Goal: Task Accomplishment & Management: Use online tool/utility

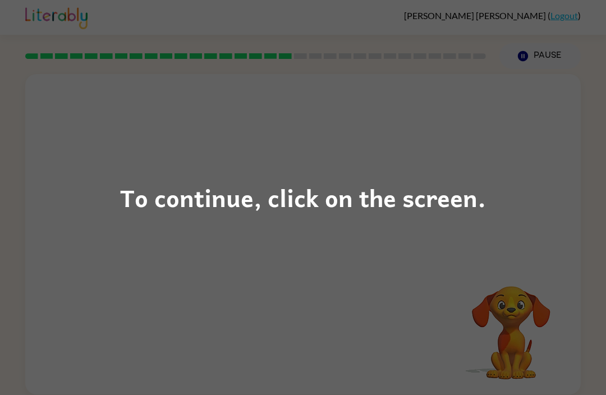
click at [305, 270] on div "To continue, click on the screen." at bounding box center [303, 197] width 606 height 395
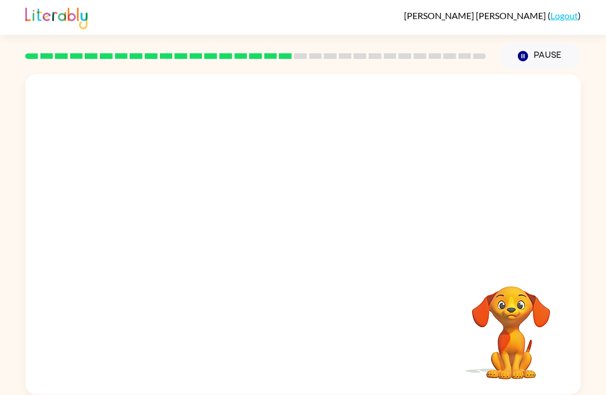
click at [269, 173] on video "Your browser must support playing .mp4 files to use Literably. Please try using…" at bounding box center [302, 168] width 555 height 188
click at [276, 181] on video "Your browser must support playing .mp4 files to use Literably. Please try using…" at bounding box center [302, 168] width 555 height 188
click at [275, 172] on video "Your browser must support playing .mp4 files to use Literably. Please try using…" at bounding box center [302, 168] width 555 height 188
click at [278, 182] on video "Your browser must support playing .mp4 files to use Literably. Please try using…" at bounding box center [302, 168] width 555 height 188
click at [338, 218] on video "Your browser must support playing .mp4 files to use Literably. Please try using…" at bounding box center [302, 168] width 555 height 188
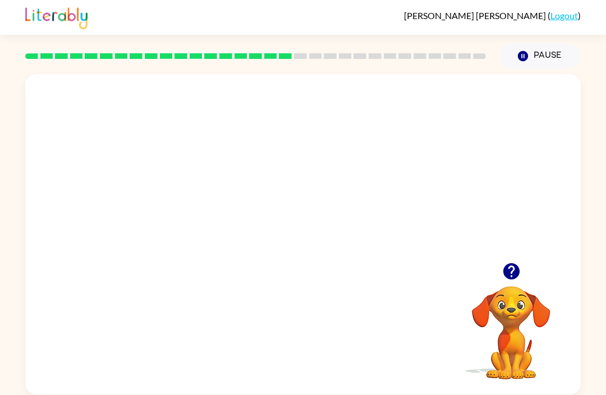
click at [372, 185] on video "Your browser must support playing .mp4 files to use Literably. Please try using…" at bounding box center [302, 168] width 555 height 188
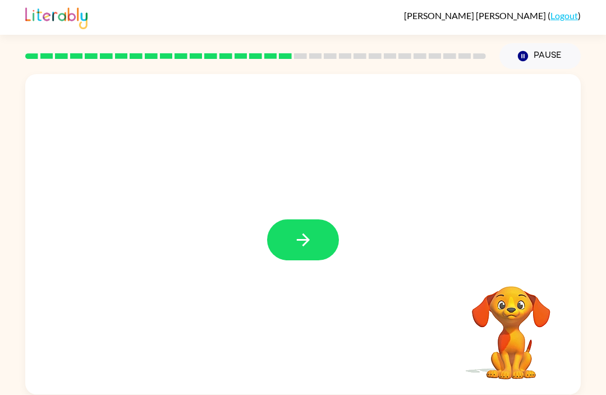
click at [291, 239] on button "button" at bounding box center [303, 239] width 72 height 41
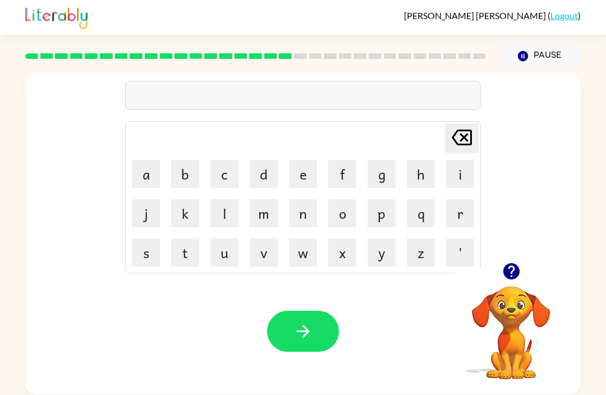
click at [138, 253] on button "s" at bounding box center [146, 252] width 28 height 28
click at [188, 251] on button "t" at bounding box center [185, 252] width 28 height 28
click at [460, 209] on button "r" at bounding box center [460, 213] width 28 height 28
click at [185, 256] on button "t" at bounding box center [185, 252] width 28 height 28
click at [299, 179] on button "e" at bounding box center [303, 174] width 28 height 28
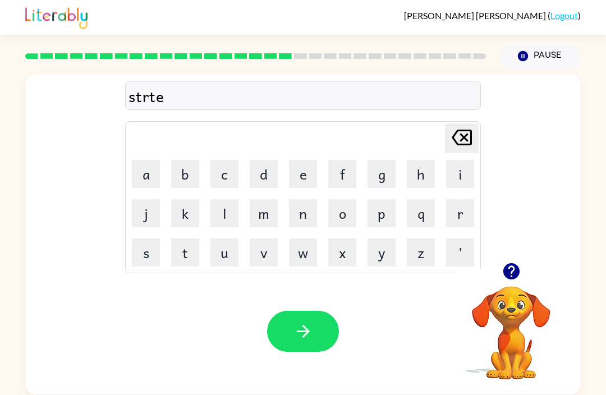
click at [306, 337] on icon "button" at bounding box center [303, 331] width 20 height 20
click at [422, 173] on button "h" at bounding box center [420, 174] width 28 height 28
click at [387, 213] on button "p" at bounding box center [381, 213] width 28 height 28
click at [382, 172] on button "g" at bounding box center [381, 174] width 28 height 28
click at [370, 208] on button "p" at bounding box center [381, 213] width 28 height 28
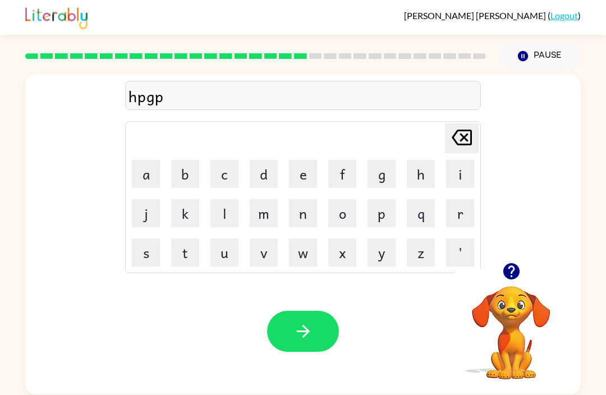
click at [146, 216] on button "j" at bounding box center [146, 213] width 28 height 28
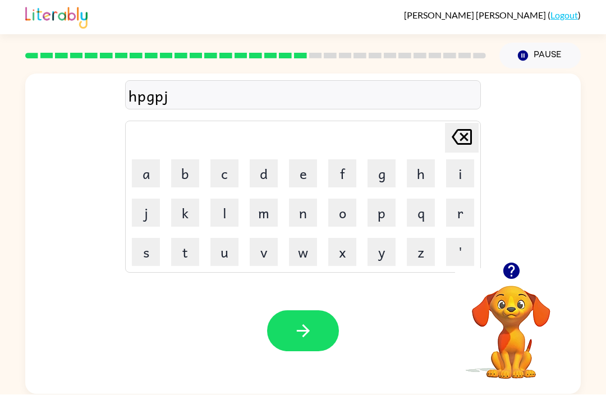
click at [315, 334] on button "button" at bounding box center [303, 331] width 72 height 41
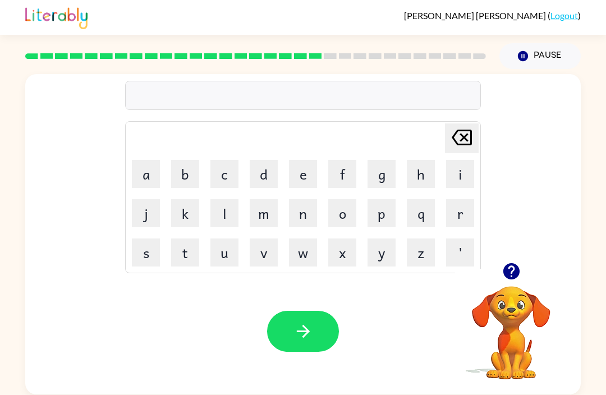
click at [258, 169] on button "d" at bounding box center [264, 174] width 28 height 28
click at [345, 214] on button "o" at bounding box center [342, 213] width 28 height 28
click at [329, 253] on button "x" at bounding box center [342, 252] width 28 height 28
click at [141, 253] on button "s" at bounding box center [146, 252] width 28 height 28
click at [303, 335] on icon "button" at bounding box center [302, 331] width 13 height 13
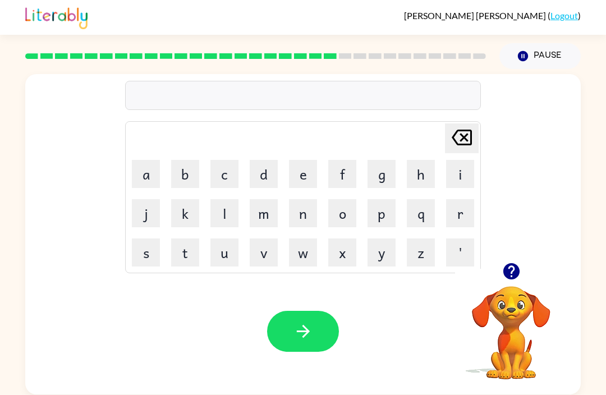
click at [338, 169] on button "f" at bounding box center [342, 174] width 28 height 28
click at [466, 166] on button "i" at bounding box center [460, 174] width 28 height 28
click at [136, 180] on button "a" at bounding box center [146, 174] width 28 height 28
click at [452, 131] on icon "[PERSON_NAME] last character input" at bounding box center [461, 137] width 27 height 27
click at [267, 250] on button "v" at bounding box center [264, 252] width 28 height 28
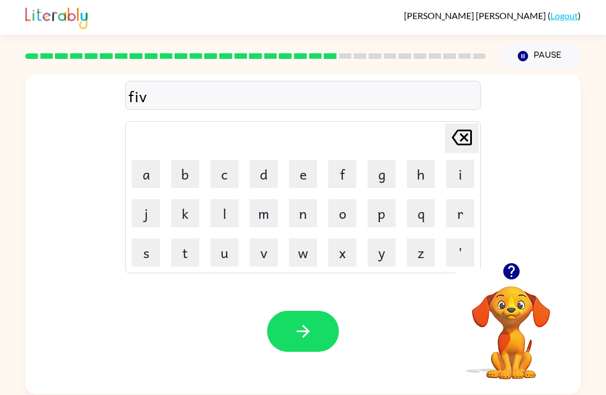
click at [258, 183] on button "d" at bounding box center [264, 174] width 28 height 28
click at [461, 170] on button "i" at bounding box center [460, 174] width 28 height 28
click at [142, 174] on button "a" at bounding box center [146, 174] width 28 height 28
click at [311, 322] on icon "button" at bounding box center [303, 331] width 20 height 20
click at [152, 176] on button "a" at bounding box center [146, 174] width 28 height 28
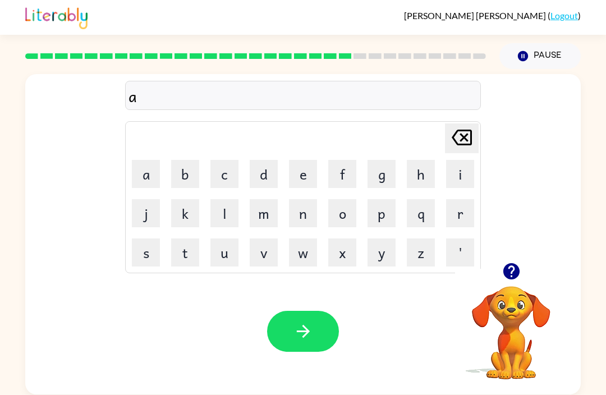
click at [176, 176] on button "b" at bounding box center [185, 174] width 28 height 28
click at [461, 127] on icon "[PERSON_NAME] last character input" at bounding box center [461, 137] width 27 height 27
click at [257, 172] on button "d" at bounding box center [264, 174] width 28 height 28
click at [145, 182] on button "a" at bounding box center [146, 174] width 28 height 28
click at [462, 204] on button "r" at bounding box center [460, 213] width 28 height 28
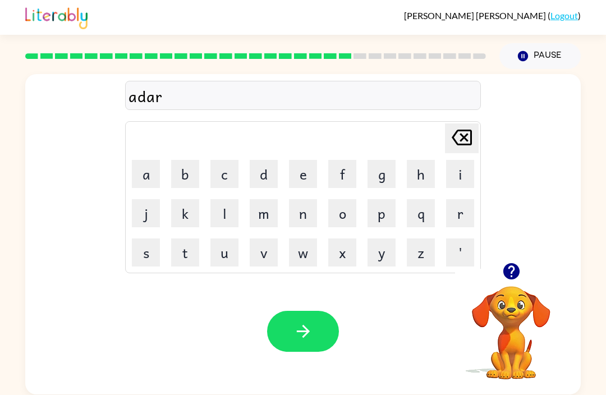
click at [385, 261] on button "y" at bounding box center [381, 252] width 28 height 28
click at [460, 142] on icon "[PERSON_NAME] last character input" at bounding box center [461, 137] width 27 height 27
click at [389, 180] on button "g" at bounding box center [381, 174] width 28 height 28
click at [305, 216] on button "n" at bounding box center [303, 213] width 28 height 28
click at [453, 140] on icon "[PERSON_NAME] last character input" at bounding box center [461, 137] width 27 height 27
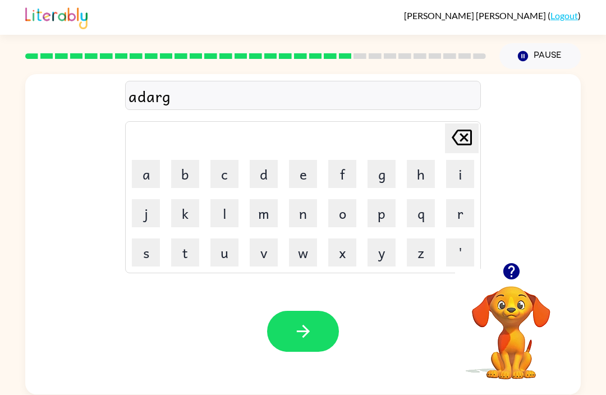
click at [456, 142] on icon at bounding box center [461, 138] width 20 height 16
click at [329, 304] on div "Your browser must support playing .mp4 files to use Literably. Please try using…" at bounding box center [302, 331] width 555 height 126
click at [265, 211] on button "m" at bounding box center [264, 213] width 28 height 28
click at [460, 131] on icon "[PERSON_NAME] last character input" at bounding box center [461, 137] width 27 height 27
click at [338, 208] on button "o" at bounding box center [342, 213] width 28 height 28
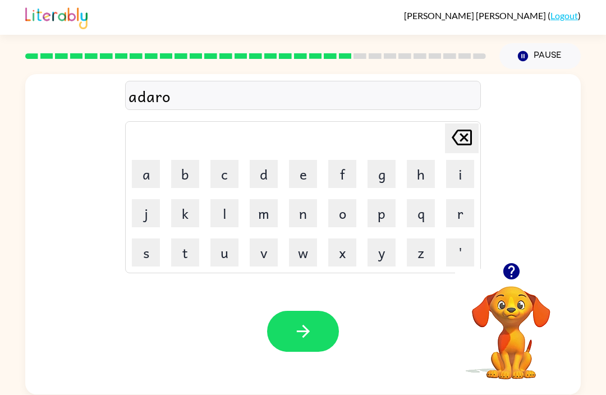
click at [344, 211] on button "o" at bounding box center [342, 213] width 28 height 28
click at [275, 206] on button "m" at bounding box center [264, 213] width 28 height 28
click at [326, 343] on button "button" at bounding box center [303, 331] width 72 height 41
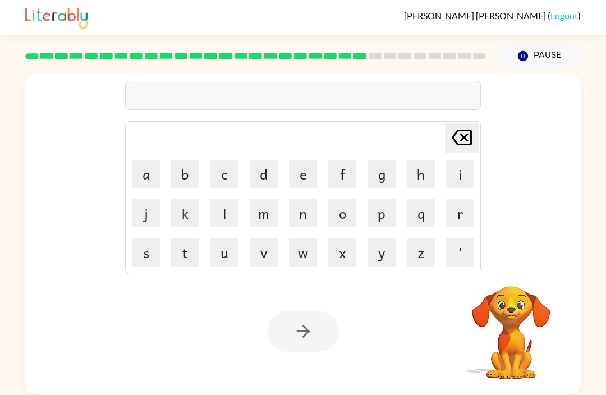
click at [220, 210] on button "l" at bounding box center [224, 213] width 28 height 28
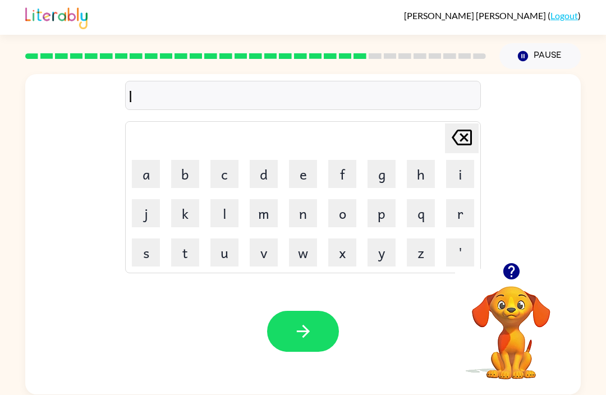
click at [514, 270] on icon "button" at bounding box center [510, 271] width 16 height 16
click at [141, 261] on button "s" at bounding box center [146, 252] width 28 height 28
click at [470, 138] on icon at bounding box center [461, 138] width 20 height 16
click at [469, 137] on icon "[PERSON_NAME] last character input" at bounding box center [461, 137] width 27 height 27
click at [166, 262] on td "t" at bounding box center [185, 252] width 38 height 38
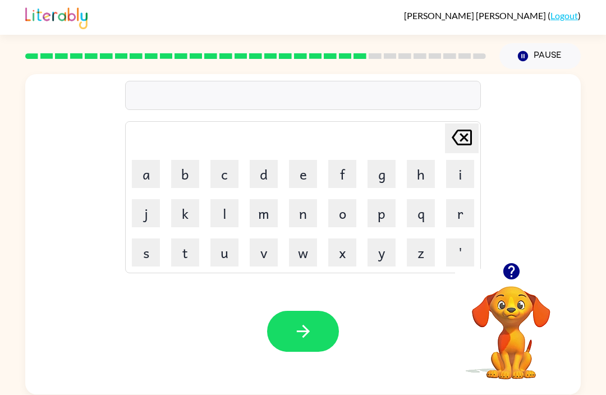
click at [153, 247] on button "s" at bounding box center [146, 252] width 28 height 28
click at [181, 246] on button "t" at bounding box center [185, 252] width 28 height 28
click at [445, 142] on button "[PERSON_NAME] last character input" at bounding box center [462, 138] width 34 height 30
click at [414, 185] on button "h" at bounding box center [420, 174] width 28 height 28
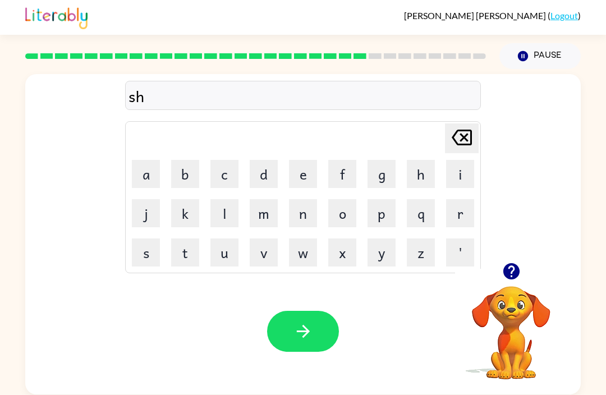
click at [456, 128] on icon "[PERSON_NAME] last character input" at bounding box center [461, 137] width 27 height 27
click at [447, 216] on button "r" at bounding box center [460, 213] width 28 height 28
click at [296, 221] on button "n" at bounding box center [303, 213] width 28 height 28
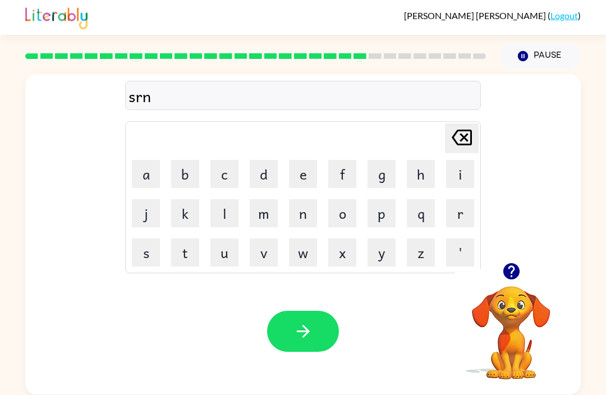
click at [462, 130] on icon "[PERSON_NAME] last character input" at bounding box center [461, 137] width 27 height 27
click at [301, 213] on button "n" at bounding box center [303, 213] width 28 height 28
click at [465, 124] on icon "[PERSON_NAME] last character input" at bounding box center [461, 137] width 27 height 27
click at [168, 181] on td "b" at bounding box center [185, 174] width 38 height 38
click at [213, 183] on button "c" at bounding box center [224, 174] width 28 height 28
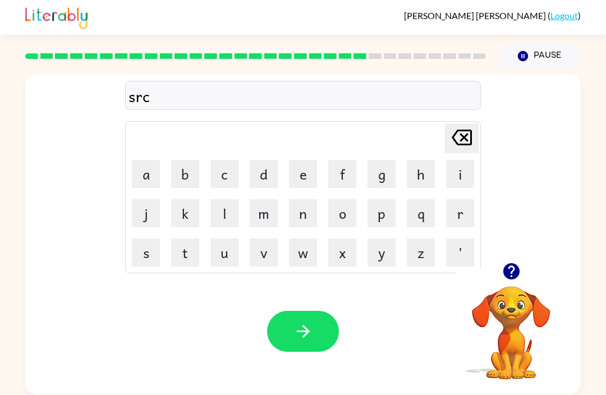
scroll to position [0, 0]
click at [278, 234] on td "v" at bounding box center [263, 252] width 38 height 38
click at [215, 246] on button "u" at bounding box center [224, 252] width 28 height 28
click at [280, 238] on td "v" at bounding box center [263, 252] width 38 height 38
click at [382, 226] on button "p" at bounding box center [381, 213] width 28 height 28
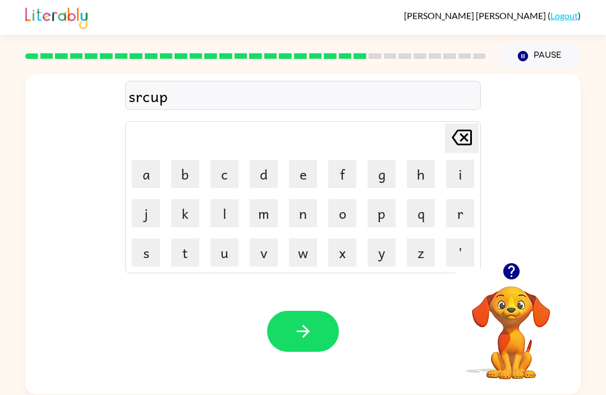
click at [238, 214] on button "l" at bounding box center [224, 213] width 28 height 28
click at [198, 219] on button "k" at bounding box center [185, 213] width 28 height 28
click at [363, 220] on td "p" at bounding box center [381, 213] width 38 height 38
click at [459, 133] on icon "[PERSON_NAME] last character input" at bounding box center [461, 137] width 27 height 27
click at [450, 124] on icon "[PERSON_NAME] last character input" at bounding box center [461, 137] width 27 height 27
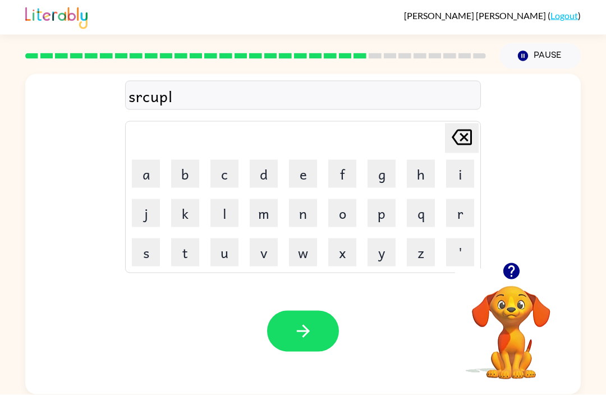
scroll to position [22, 0]
click at [469, 126] on icon "[PERSON_NAME] last character input" at bounding box center [461, 137] width 27 height 27
click at [450, 124] on icon "[PERSON_NAME] last character input" at bounding box center [461, 137] width 27 height 27
click at [470, 130] on icon at bounding box center [461, 138] width 20 height 16
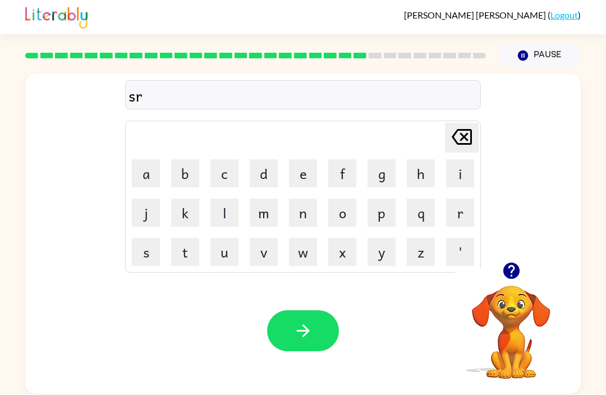
click at [198, 209] on button "k" at bounding box center [185, 213] width 28 height 28
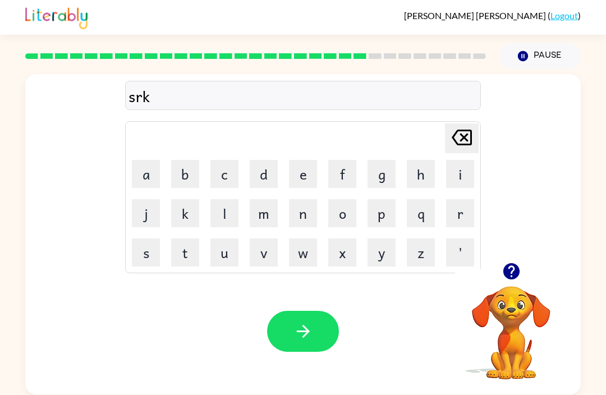
click at [474, 124] on icon "[PERSON_NAME] last character input" at bounding box center [461, 137] width 27 height 27
click at [187, 160] on button "b" at bounding box center [185, 174] width 28 height 28
click at [470, 130] on icon at bounding box center [461, 138] width 20 height 16
click at [228, 199] on button "l" at bounding box center [224, 213] width 28 height 28
click at [516, 263] on icon "button" at bounding box center [510, 271] width 16 height 16
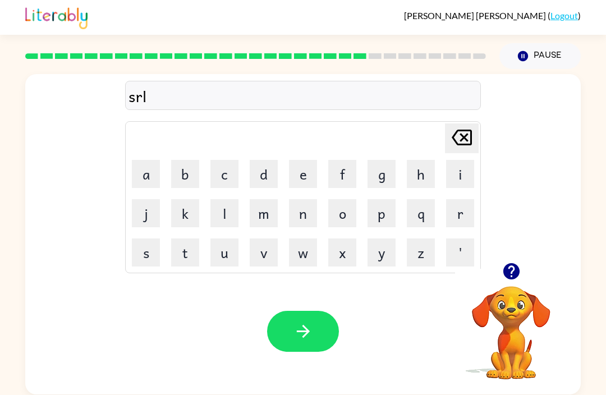
click at [267, 160] on button "d" at bounding box center [264, 174] width 28 height 28
click at [464, 199] on button "r" at bounding box center [460, 213] width 28 height 28
click at [514, 263] on icon "button" at bounding box center [511, 271] width 20 height 20
click at [299, 334] on button "button" at bounding box center [303, 331] width 72 height 41
click at [185, 199] on button "k" at bounding box center [185, 213] width 28 height 28
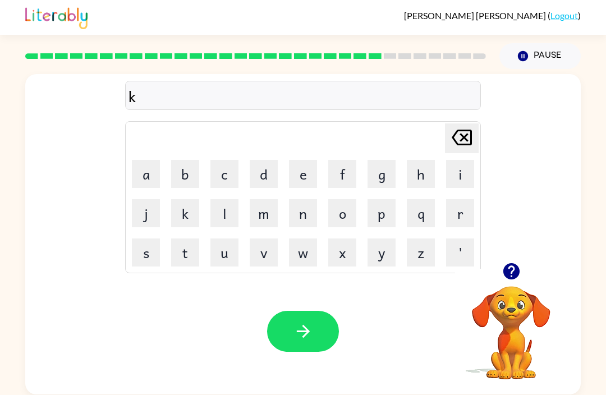
click at [462, 124] on icon "[PERSON_NAME] last character input" at bounding box center [461, 137] width 27 height 27
click at [228, 160] on button "c" at bounding box center [224, 174] width 28 height 28
click at [424, 160] on button "h" at bounding box center [420, 174] width 28 height 28
click at [153, 160] on button "a" at bounding box center [146, 174] width 28 height 28
click at [183, 199] on button "k" at bounding box center [185, 213] width 28 height 28
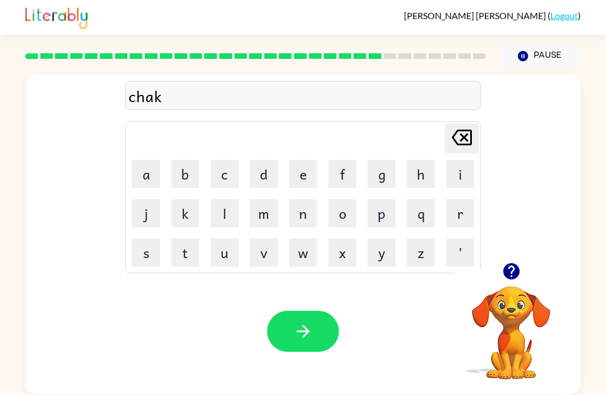
click at [276, 326] on button "button" at bounding box center [303, 331] width 72 height 41
click at [520, 257] on button "button" at bounding box center [511, 271] width 29 height 29
click at [516, 263] on icon "button" at bounding box center [510, 271] width 16 height 16
click at [144, 240] on button "s" at bounding box center [146, 252] width 28 height 28
click at [144, 160] on button "a" at bounding box center [146, 174] width 28 height 28
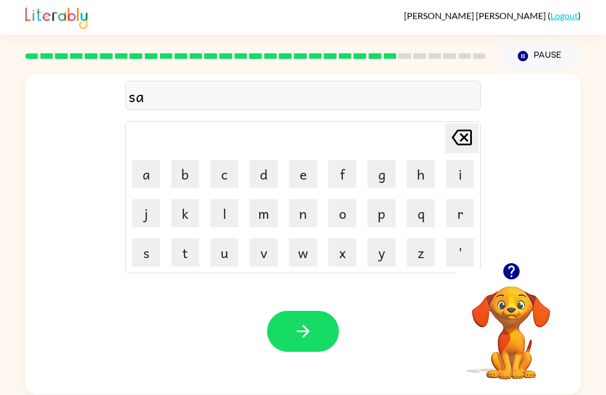
click at [301, 199] on button "n" at bounding box center [303, 213] width 28 height 28
click at [182, 238] on button "t" at bounding box center [185, 252] width 28 height 28
click at [457, 130] on icon at bounding box center [461, 138] width 20 height 16
click at [237, 199] on button "l" at bounding box center [224, 213] width 28 height 28
click at [469, 160] on button "i" at bounding box center [460, 174] width 28 height 28
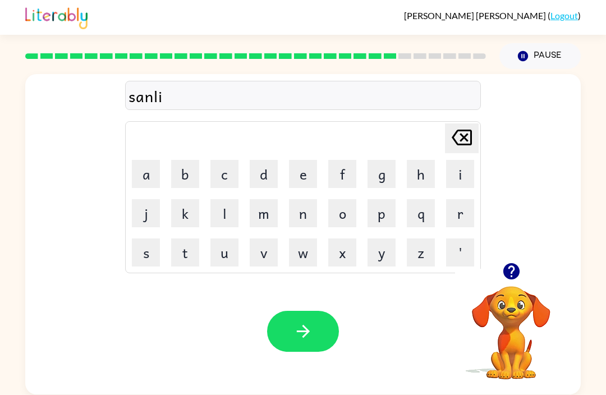
click at [178, 238] on button "t" at bounding box center [185, 252] width 28 height 28
click at [318, 311] on button "button" at bounding box center [303, 331] width 72 height 41
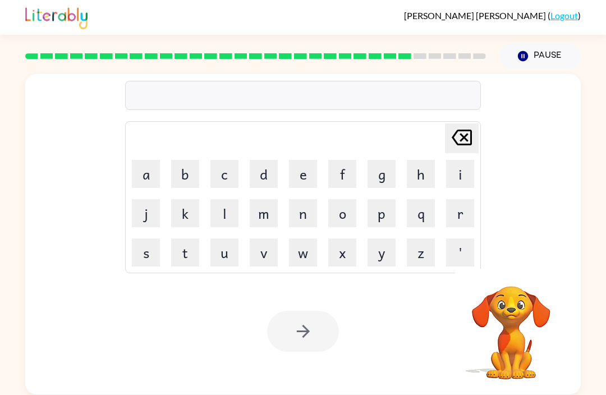
click at [422, 41] on div at bounding box center [256, 55] width 474 height 39
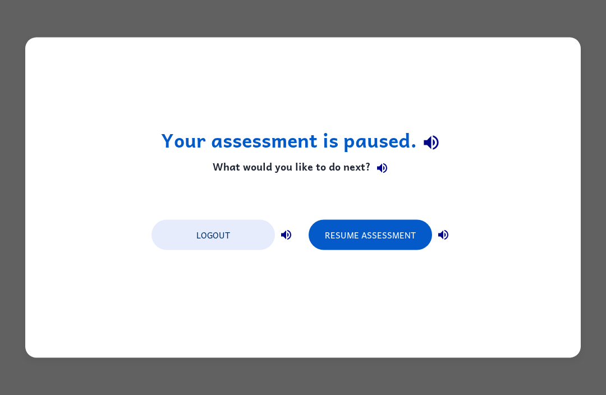
scroll to position [0, 0]
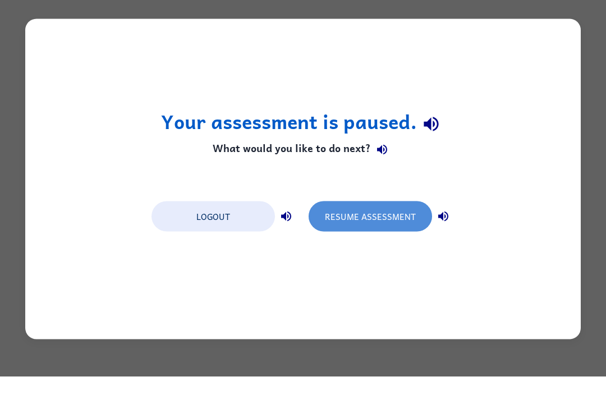
click at [388, 231] on button "Resume Assessment" at bounding box center [369, 235] width 123 height 30
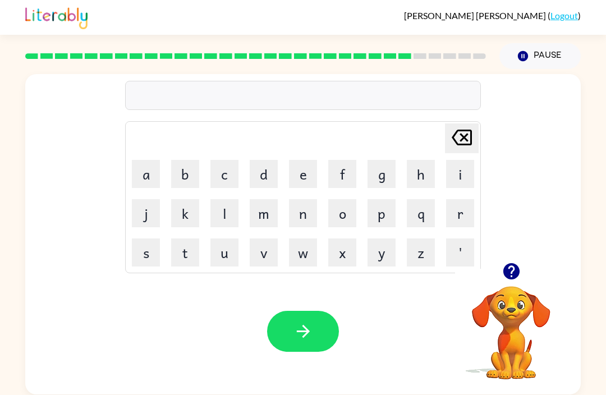
click at [461, 199] on button "r" at bounding box center [460, 213] width 28 height 28
click at [159, 161] on button "a" at bounding box center [146, 174] width 28 height 28
click at [177, 203] on button "k" at bounding box center [185, 213] width 28 height 28
click at [318, 322] on button "button" at bounding box center [303, 331] width 72 height 41
click at [252, 160] on button "d" at bounding box center [264, 174] width 28 height 28
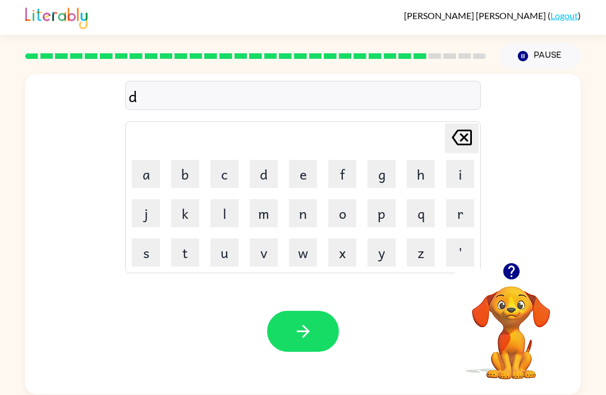
click at [466, 124] on icon "[PERSON_NAME] last character input" at bounding box center [461, 137] width 27 height 27
click at [198, 160] on button "b" at bounding box center [185, 174] width 28 height 28
click at [302, 160] on button "e" at bounding box center [303, 174] width 28 height 28
click at [261, 160] on button "d" at bounding box center [264, 174] width 28 height 28
click at [186, 238] on button "t" at bounding box center [185, 252] width 28 height 28
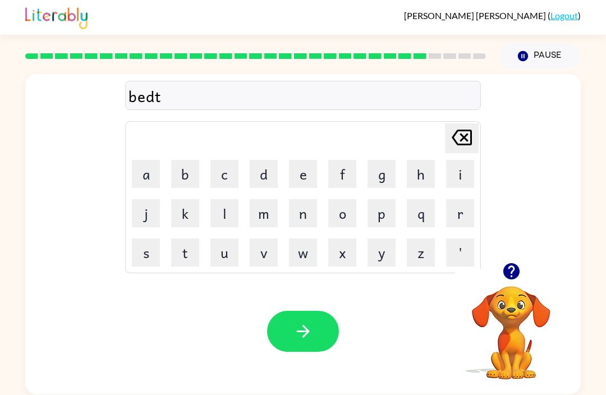
click at [313, 322] on button "button" at bounding box center [303, 331] width 72 height 41
click at [182, 238] on button "t" at bounding box center [185, 252] width 28 height 28
click at [425, 160] on button "h" at bounding box center [420, 174] width 28 height 28
click at [140, 160] on button "a" at bounding box center [146, 174] width 28 height 28
click at [185, 238] on button "t" at bounding box center [185, 252] width 28 height 28
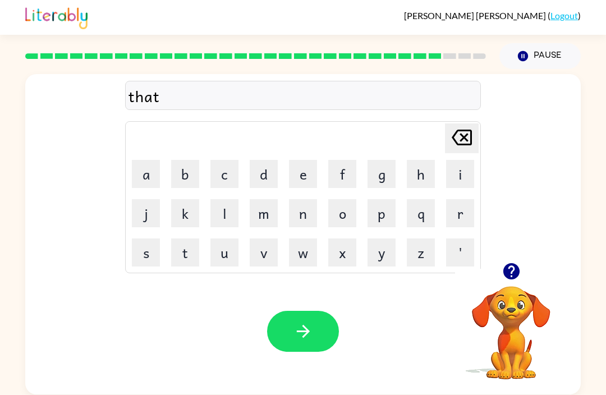
click at [299, 311] on button "button" at bounding box center [303, 331] width 72 height 41
click at [219, 206] on button "l" at bounding box center [224, 213] width 28 height 28
click at [221, 207] on button "l" at bounding box center [224, 213] width 28 height 28
click at [237, 202] on button "l" at bounding box center [224, 213] width 28 height 28
click at [237, 201] on button "l" at bounding box center [224, 213] width 28 height 28
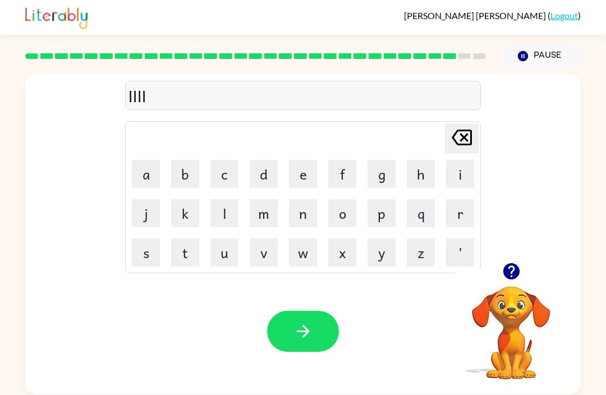
click at [223, 199] on button "l" at bounding box center [224, 213] width 28 height 28
click at [222, 199] on button "l" at bounding box center [224, 213] width 28 height 28
click at [218, 205] on button "l" at bounding box center [224, 213] width 28 height 28
click at [218, 204] on button "l" at bounding box center [224, 213] width 28 height 28
click at [220, 203] on button "l" at bounding box center [224, 213] width 28 height 28
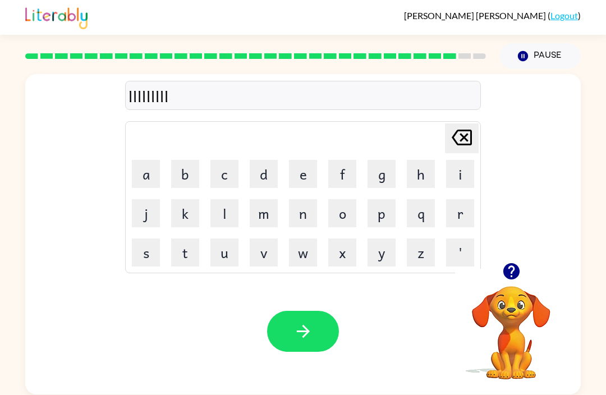
click at [219, 203] on button "l" at bounding box center [224, 213] width 28 height 28
click at [216, 205] on button "l" at bounding box center [224, 213] width 28 height 28
click at [216, 204] on button "l" at bounding box center [224, 213] width 28 height 28
click at [220, 204] on button "l" at bounding box center [224, 213] width 28 height 28
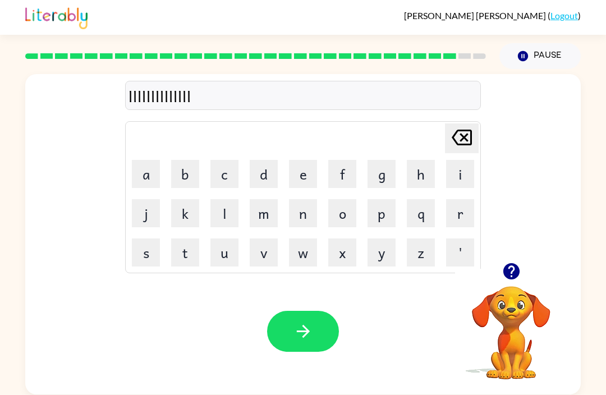
click at [464, 126] on icon "[PERSON_NAME] last character input" at bounding box center [461, 137] width 27 height 27
click at [463, 124] on icon "[PERSON_NAME] last character input" at bounding box center [461, 137] width 27 height 27
click at [462, 124] on icon "[PERSON_NAME] last character input" at bounding box center [461, 137] width 27 height 27
click at [451, 135] on div "[PERSON_NAME] last character input" at bounding box center [461, 138] width 27 height 29
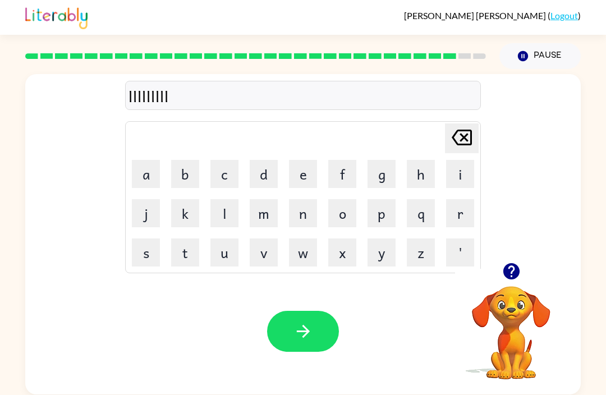
click at [452, 136] on table "[PERSON_NAME] last character input a b c d e f g h i j k l m n o p q r s t u v …" at bounding box center [303, 197] width 354 height 151
click at [447, 131] on button "[PERSON_NAME] last character input" at bounding box center [462, 138] width 34 height 30
click at [446, 131] on button "[PERSON_NAME] last character input" at bounding box center [462, 138] width 34 height 30
click at [446, 126] on button "[PERSON_NAME] last character input" at bounding box center [462, 138] width 34 height 30
click at [212, 202] on button "l" at bounding box center [224, 213] width 28 height 28
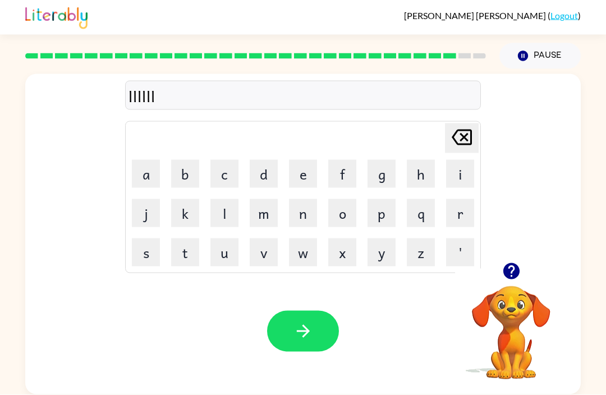
scroll to position [10, 0]
click at [211, 202] on button "l" at bounding box center [224, 213] width 28 height 28
click at [216, 209] on button "l" at bounding box center [224, 213] width 28 height 28
click at [215, 209] on button "l" at bounding box center [224, 213] width 28 height 28
click at [230, 211] on button "l" at bounding box center [224, 213] width 28 height 28
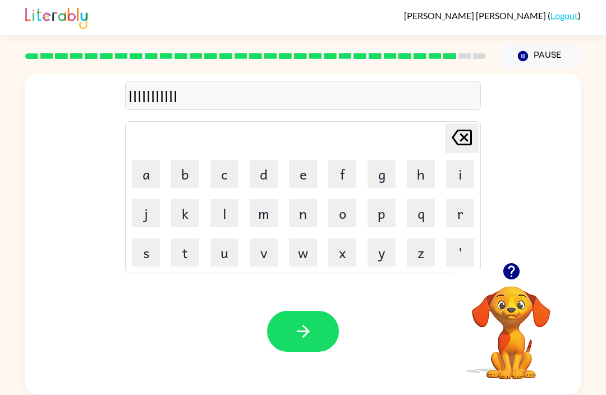
click at [230, 211] on button "l" at bounding box center [224, 213] width 28 height 28
click at [250, 206] on button "m" at bounding box center [264, 213] width 28 height 28
click at [213, 207] on button "l" at bounding box center [224, 213] width 28 height 28
click at [243, 204] on table "[PERSON_NAME] last character input a b c d e f g h i j k l m n o p q r s t u v …" at bounding box center [303, 197] width 354 height 151
click at [237, 203] on button "l" at bounding box center [224, 213] width 28 height 28
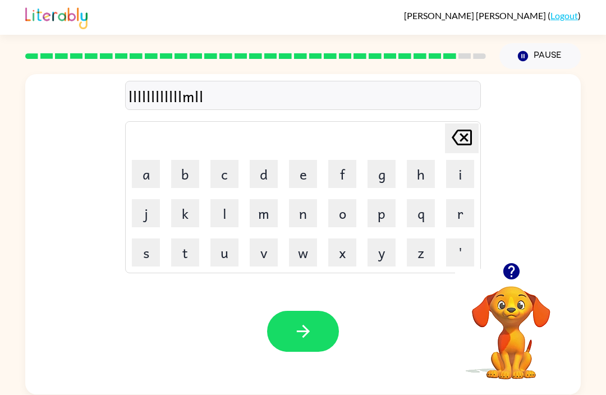
click at [237, 202] on button "l" at bounding box center [224, 213] width 28 height 28
click at [198, 206] on button "k" at bounding box center [185, 213] width 28 height 28
click at [258, 205] on button "m" at bounding box center [264, 213] width 28 height 28
click at [267, 211] on button "m" at bounding box center [264, 213] width 28 height 28
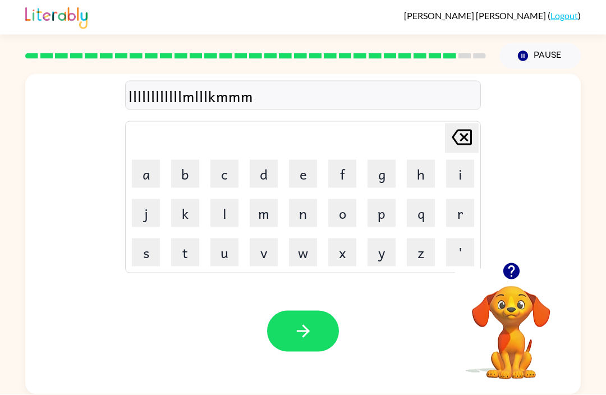
scroll to position [7, 0]
click at [442, 122] on table "[PERSON_NAME] last character input a b c d e f g h i j k l m n o p q r s t u v …" at bounding box center [303, 197] width 354 height 151
click at [473, 132] on icon "[PERSON_NAME] last character input" at bounding box center [461, 137] width 27 height 27
click at [472, 132] on icon "[PERSON_NAME] last character input" at bounding box center [461, 137] width 27 height 27
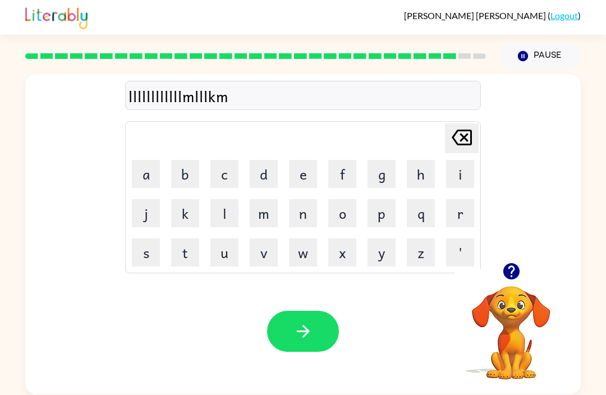
click at [458, 124] on icon "[PERSON_NAME] last character input" at bounding box center [461, 137] width 27 height 27
click at [446, 123] on button "[PERSON_NAME] last character input" at bounding box center [462, 138] width 34 height 30
click at [445, 123] on button "[PERSON_NAME] last character input" at bounding box center [462, 138] width 34 height 30
click at [451, 113] on div "llllllllllllml Delete Delete last character input a b c d e f g h i j k l m n o…" at bounding box center [302, 168] width 355 height 209
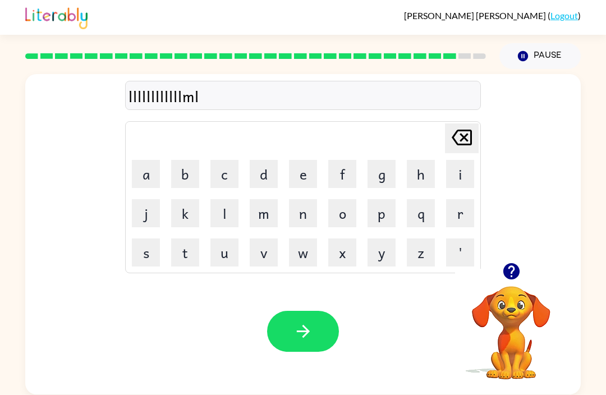
click at [451, 113] on div "llllllllllllml Delete Delete last character input a b c d e f g h i j k l m n o…" at bounding box center [302, 168] width 355 height 209
click at [450, 124] on icon "[PERSON_NAME] last character input" at bounding box center [461, 137] width 27 height 27
click at [451, 124] on icon "[PERSON_NAME] last character input" at bounding box center [461, 137] width 27 height 27
click at [454, 130] on icon at bounding box center [461, 138] width 20 height 16
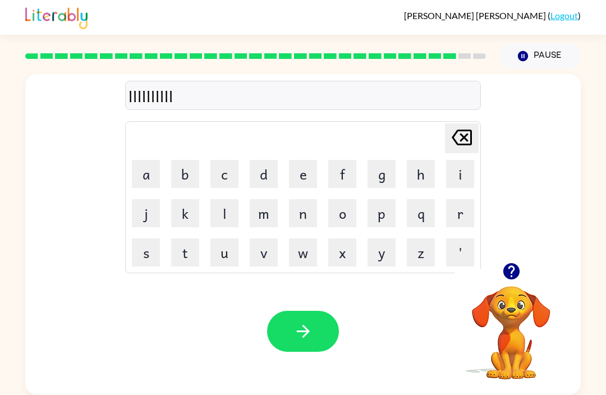
click at [454, 130] on icon at bounding box center [461, 138] width 20 height 16
click at [470, 130] on icon at bounding box center [461, 138] width 20 height 16
click at [459, 132] on icon "[PERSON_NAME] last character input" at bounding box center [461, 137] width 27 height 27
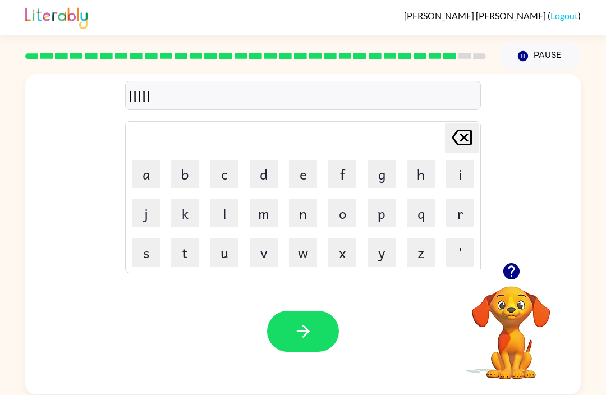
click at [450, 132] on icon "[PERSON_NAME] last character input" at bounding box center [461, 137] width 27 height 27
click at [477, 123] on button "[PERSON_NAME] last character input" at bounding box center [462, 138] width 34 height 30
click at [480, 121] on div "[PERSON_NAME] last character input a b c d e f g h i j k l m n o p q r s t u v …" at bounding box center [302, 197] width 355 height 152
click at [465, 124] on icon "[PERSON_NAME] last character input" at bounding box center [461, 137] width 27 height 27
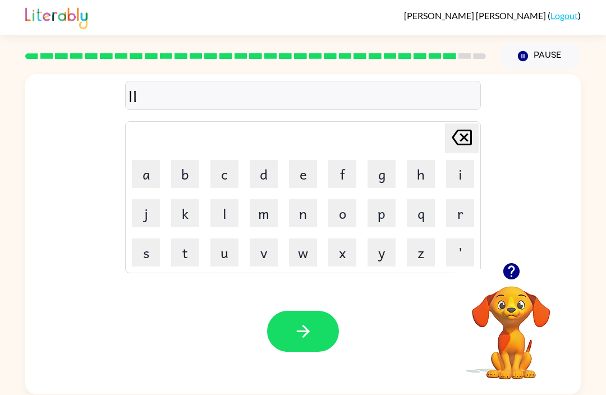
click at [461, 130] on icon "[PERSON_NAME] last character input" at bounding box center [461, 137] width 27 height 27
click at [461, 129] on icon "[PERSON_NAME] last character input" at bounding box center [461, 137] width 27 height 27
click at [184, 204] on button "k" at bounding box center [185, 213] width 28 height 28
click at [218, 206] on button "l" at bounding box center [224, 213] width 28 height 28
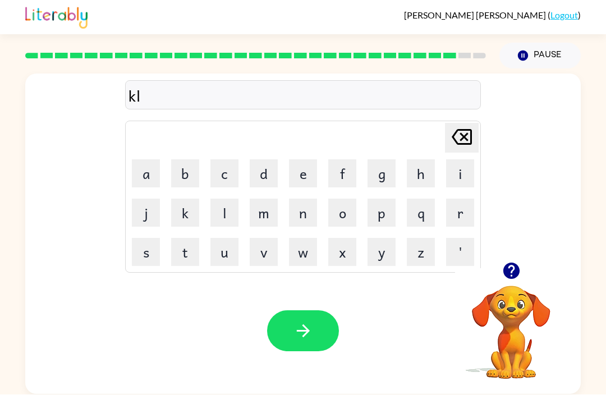
click at [367, 199] on button "p" at bounding box center [381, 213] width 28 height 28
click at [461, 130] on icon at bounding box center [461, 138] width 20 height 16
click at [348, 199] on button "o" at bounding box center [342, 213] width 28 height 28
click at [184, 199] on button "k" at bounding box center [185, 213] width 28 height 28
click at [336, 199] on button "o" at bounding box center [342, 213] width 28 height 28
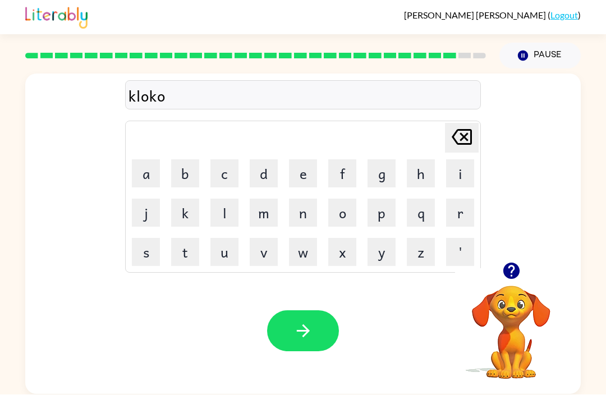
click at [232, 199] on button "l" at bounding box center [224, 213] width 28 height 28
click at [312, 321] on icon "button" at bounding box center [303, 331] width 20 height 20
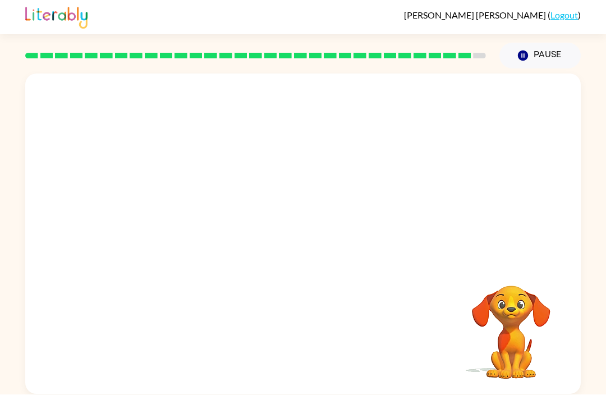
click at [270, 128] on video "Your browser must support playing .mp4 files to use Literably. Please try using…" at bounding box center [302, 168] width 555 height 188
click at [304, 219] on div at bounding box center [303, 239] width 72 height 41
click at [268, 219] on div at bounding box center [303, 239] width 72 height 41
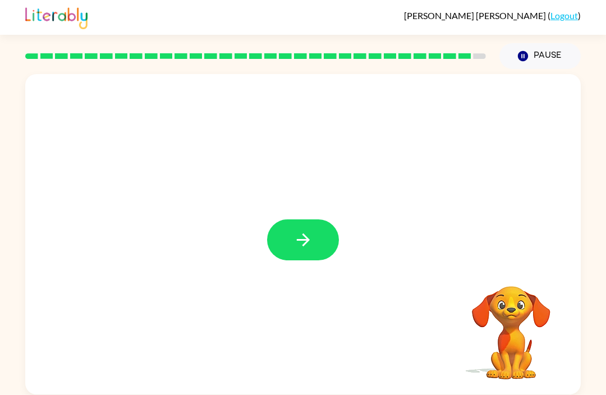
scroll to position [32, 0]
click at [296, 219] on button "button" at bounding box center [303, 239] width 72 height 41
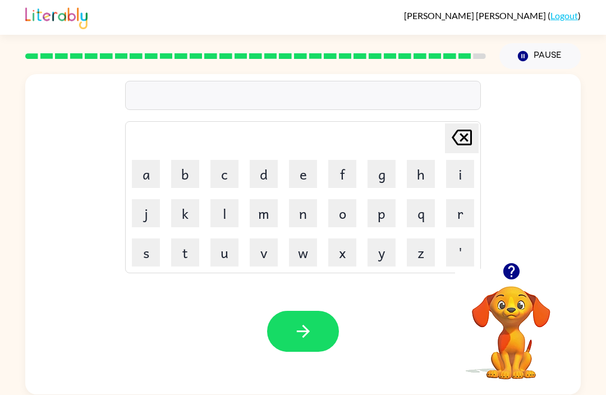
click at [496, 257] on div at bounding box center [511, 271] width 112 height 29
click at [515, 263] on icon "button" at bounding box center [510, 271] width 16 height 16
click at [219, 199] on button "l" at bounding box center [224, 213] width 28 height 28
click at [271, 160] on button "d" at bounding box center [264, 174] width 28 height 28
click at [310, 160] on button "e" at bounding box center [303, 174] width 28 height 28
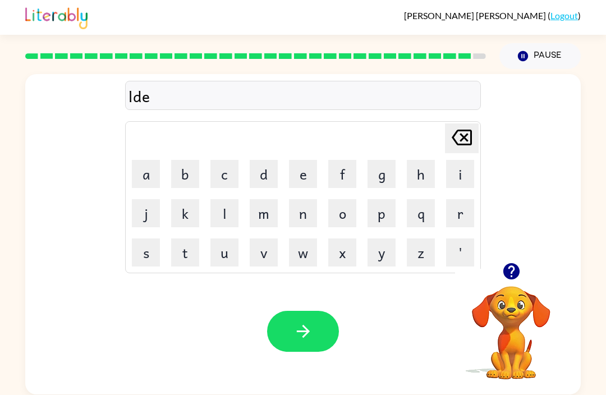
click at [347, 160] on button "f" at bounding box center [342, 174] width 28 height 28
click at [375, 160] on button "g" at bounding box center [381, 174] width 28 height 28
click at [468, 124] on icon "[PERSON_NAME] last character input" at bounding box center [461, 137] width 27 height 27
click at [445, 123] on button "[PERSON_NAME] last character input" at bounding box center [462, 138] width 34 height 30
click at [442, 123] on td "[PERSON_NAME] last character input" at bounding box center [303, 138] width 352 height 31
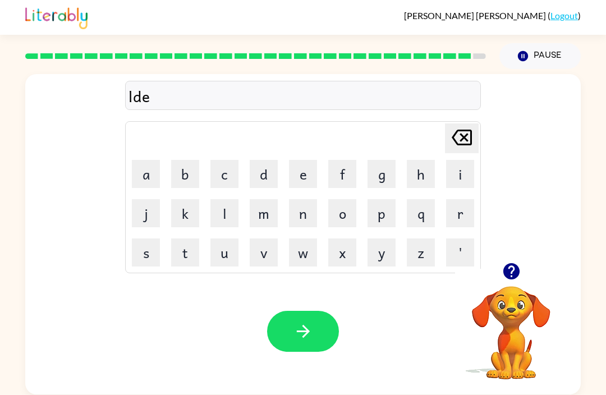
click at [475, 123] on button "[PERSON_NAME] last character input" at bounding box center [462, 138] width 34 height 30
click at [216, 199] on button "l" at bounding box center [224, 213] width 28 height 28
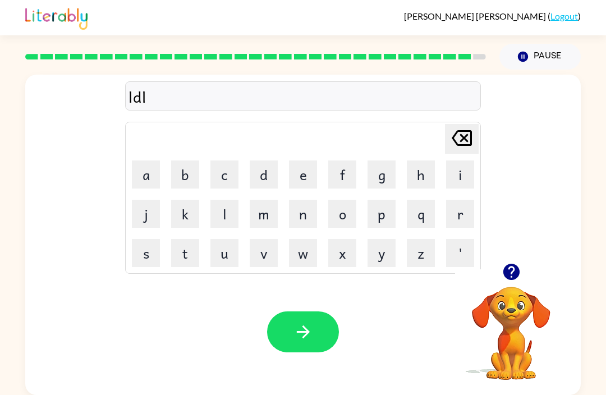
click at [454, 136] on icon at bounding box center [461, 138] width 20 height 16
click at [148, 178] on button "a" at bounding box center [146, 174] width 28 height 28
click at [346, 220] on button "o" at bounding box center [342, 213] width 28 height 28
click at [301, 336] on icon "button" at bounding box center [303, 331] width 20 height 20
